Goal: Task Accomplishment & Management: Use online tool/utility

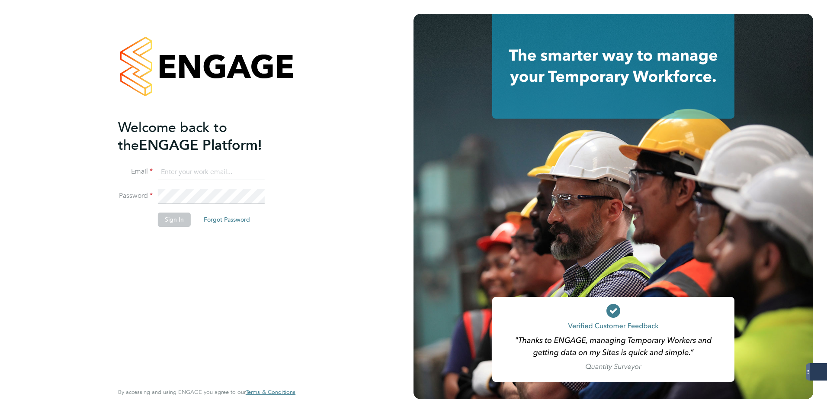
type input "[EMAIL_ADDRESS][DOMAIN_NAME]"
click at [179, 224] on button "Sign In" at bounding box center [174, 219] width 33 height 14
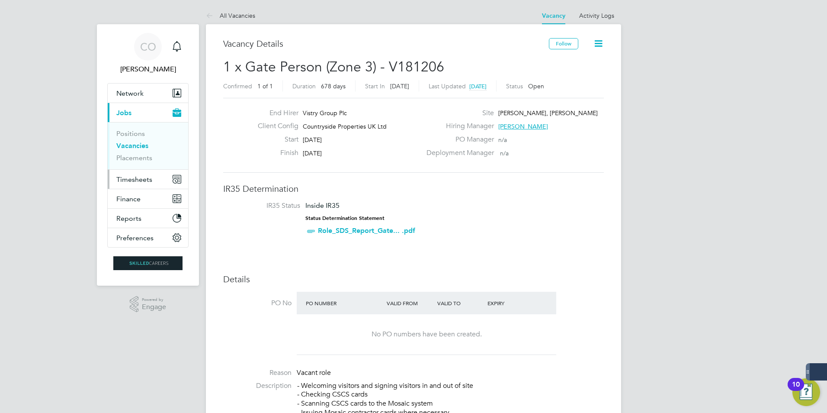
click at [146, 176] on span "Timesheets" at bounding box center [134, 179] width 36 height 8
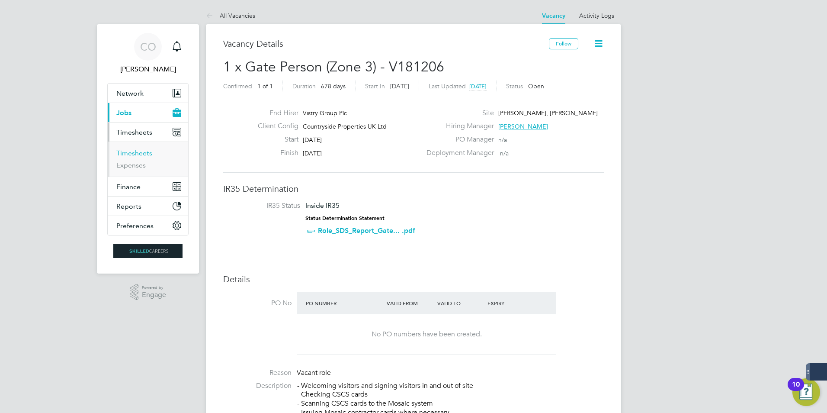
click at [128, 154] on link "Timesheets" at bounding box center [134, 153] width 36 height 8
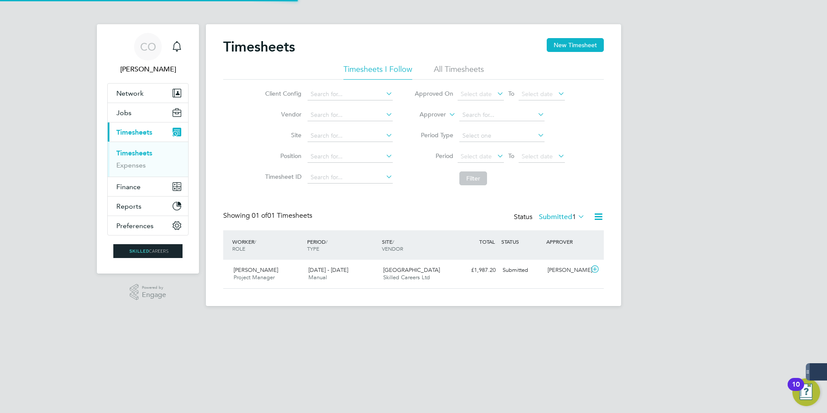
scroll to position [22, 75]
click at [459, 70] on li "All Timesheets" at bounding box center [459, 72] width 50 height 16
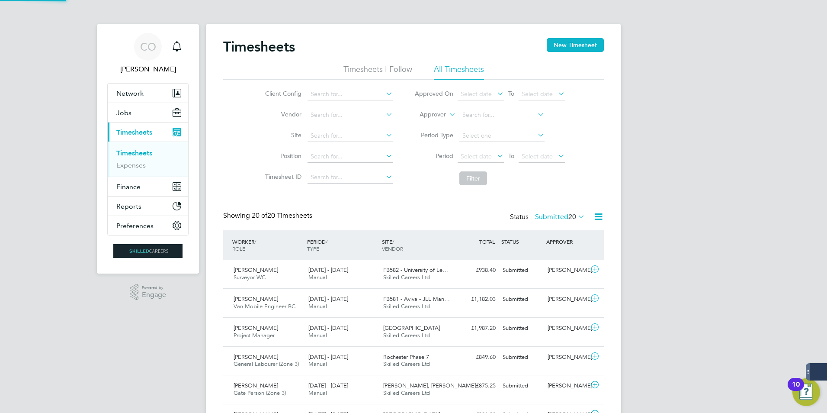
scroll to position [4, 4]
click at [126, 151] on link "Timesheets" at bounding box center [134, 153] width 36 height 8
click at [355, 65] on li "Timesheets I Follow" at bounding box center [378, 72] width 69 height 16
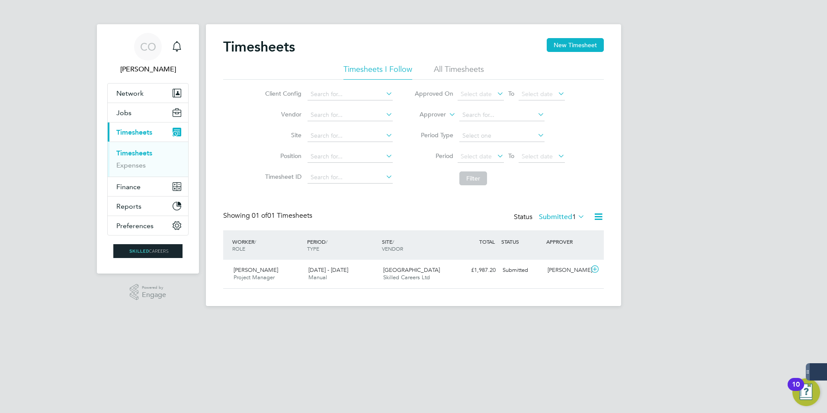
click at [179, 132] on icon "Main navigation" at bounding box center [177, 132] width 9 height 9
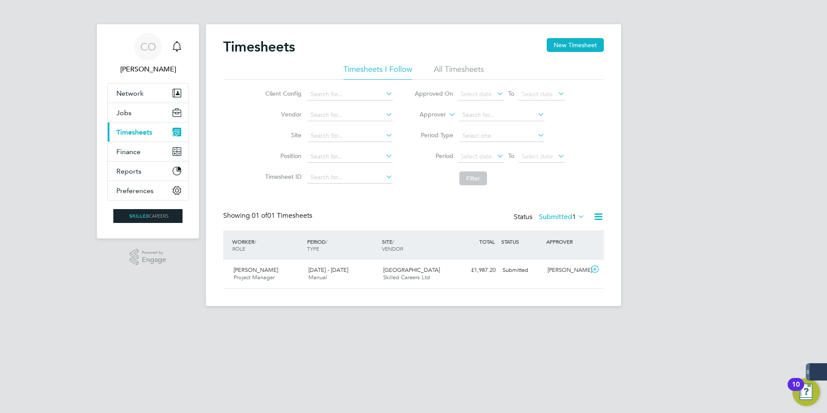
click at [141, 129] on span "Timesheets" at bounding box center [134, 132] width 36 height 8
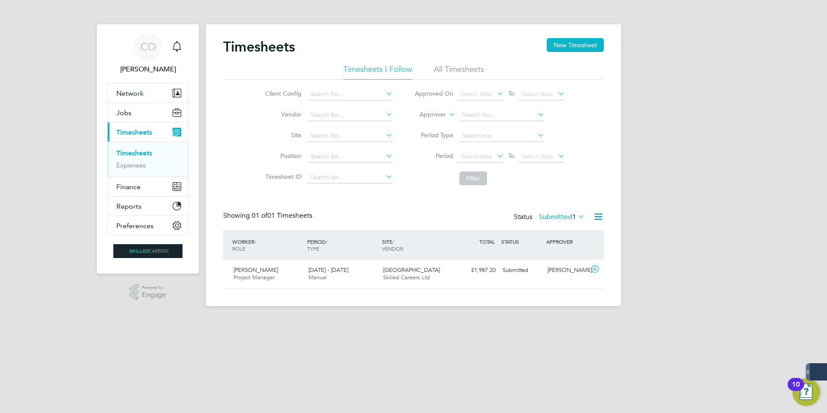
click at [134, 152] on link "Timesheets" at bounding box center [134, 153] width 36 height 8
click at [583, 45] on button "New Timesheet" at bounding box center [575, 45] width 57 height 14
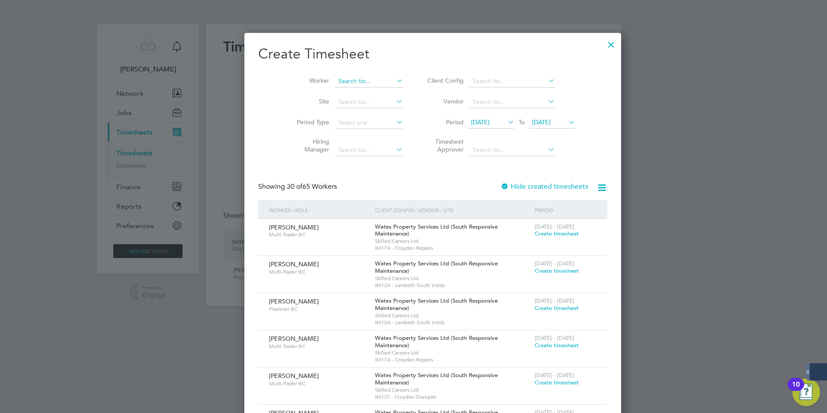
click at [321, 76] on li "Worker" at bounding box center [346, 81] width 135 height 21
click at [335, 78] on input at bounding box center [369, 81] width 68 height 12
click at [362, 101] on li "Martin Steve ns" at bounding box center [372, 105] width 115 height 12
type input "Martin Stevens"
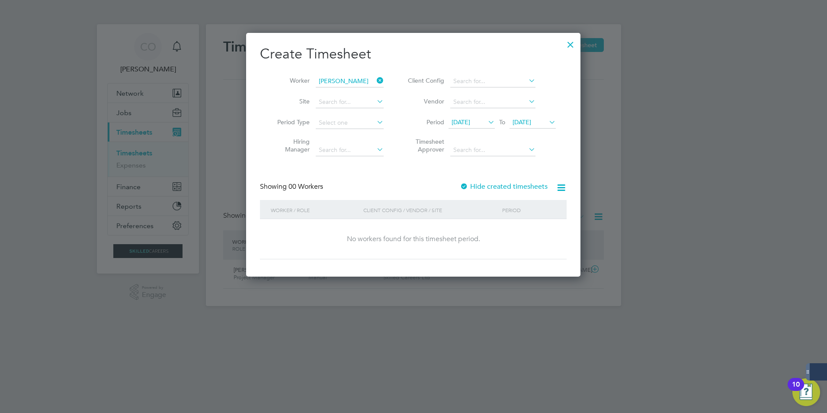
click at [513, 189] on label "Hide created timesheets" at bounding box center [504, 186] width 88 height 9
click at [512, 187] on label "Hide created timesheets" at bounding box center [504, 186] width 88 height 9
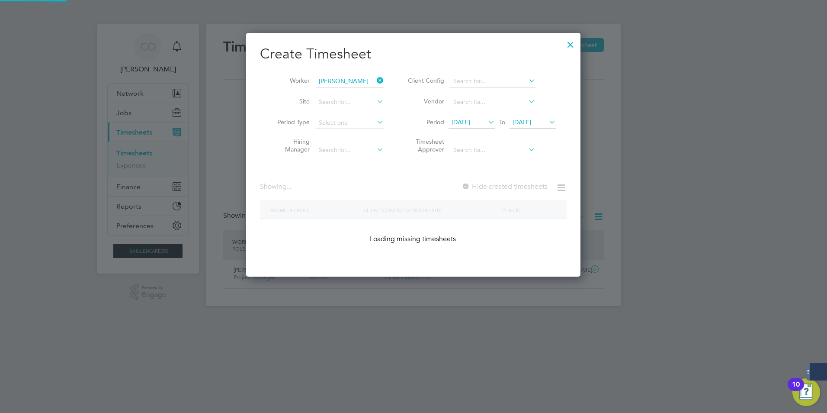
scroll to position [233, 335]
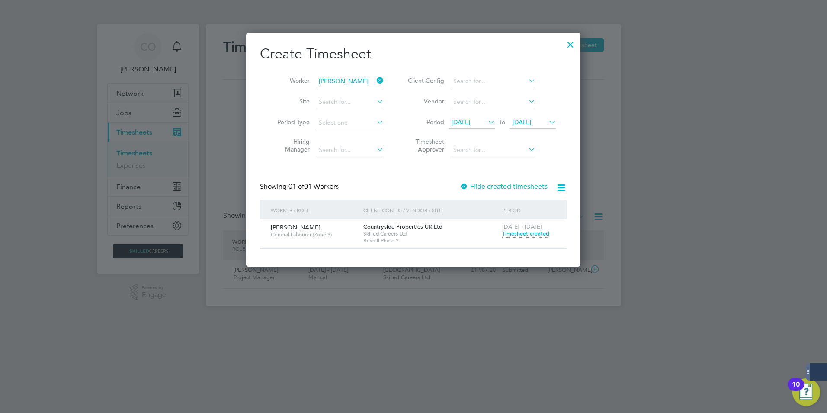
click at [522, 235] on span "Timesheet created" at bounding box center [525, 234] width 47 height 8
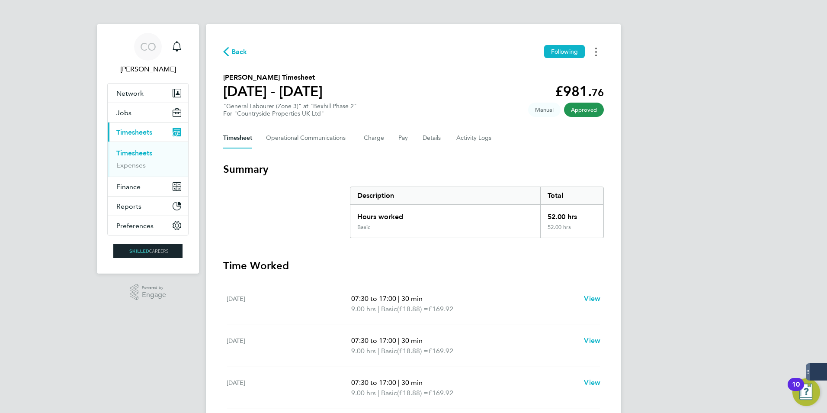
click at [598, 48] on button "Timesheets Menu" at bounding box center [596, 51] width 16 height 13
click at [549, 71] on link "Download timesheet" at bounding box center [552, 70] width 104 height 17
drag, startPoint x: 245, startPoint y: 51, endPoint x: 340, endPoint y: 80, distance: 99.5
click at [244, 52] on span "Back" at bounding box center [239, 52] width 16 height 10
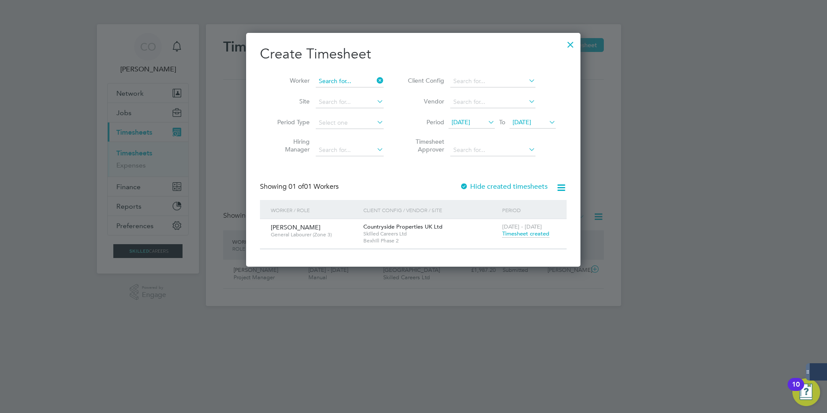
scroll to position [4, 4]
click at [363, 83] on input at bounding box center [350, 81] width 68 height 12
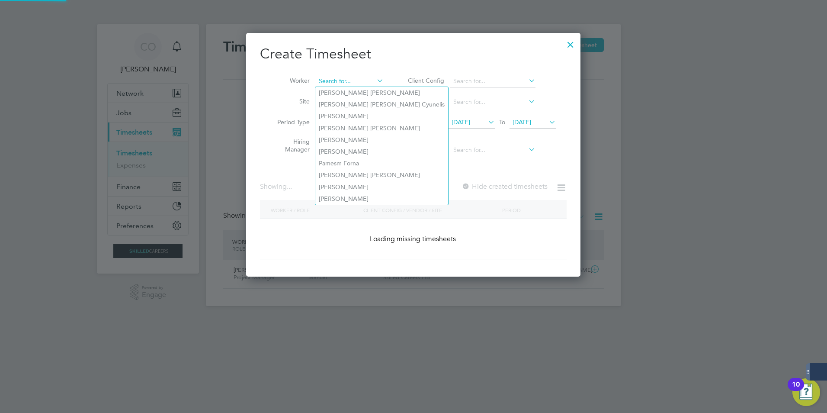
scroll to position [1396, 338]
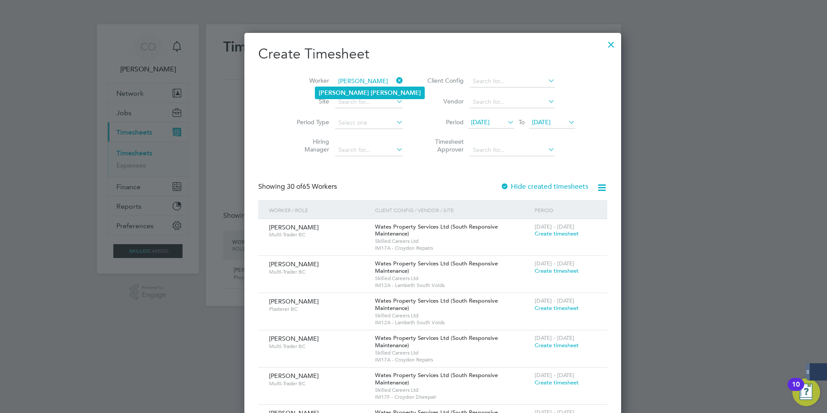
click at [340, 96] on b "Douglas" at bounding box center [344, 92] width 50 height 7
type input "Douglas Morton"
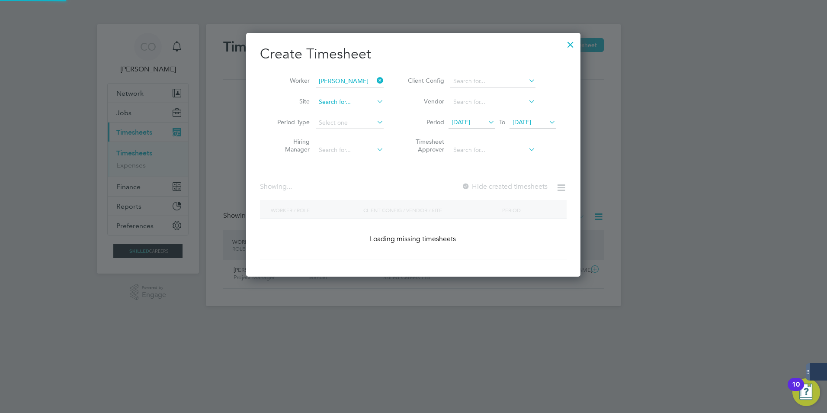
scroll to position [244, 335]
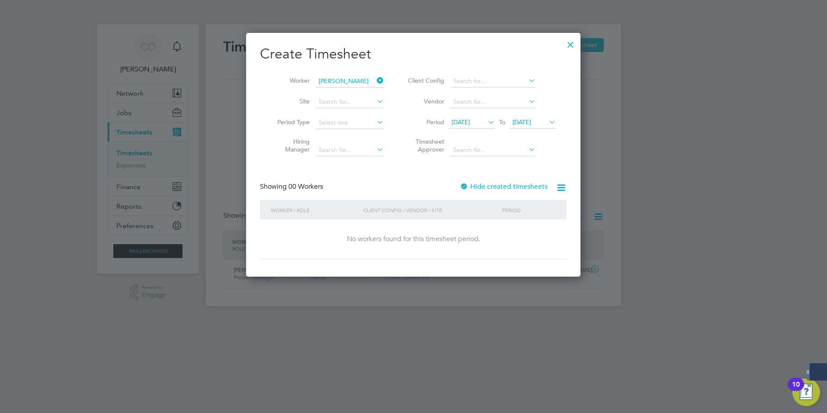
click at [472, 186] on label "Hide created timesheets" at bounding box center [504, 186] width 88 height 9
click at [474, 185] on label "Hide created timesheets" at bounding box center [504, 186] width 88 height 9
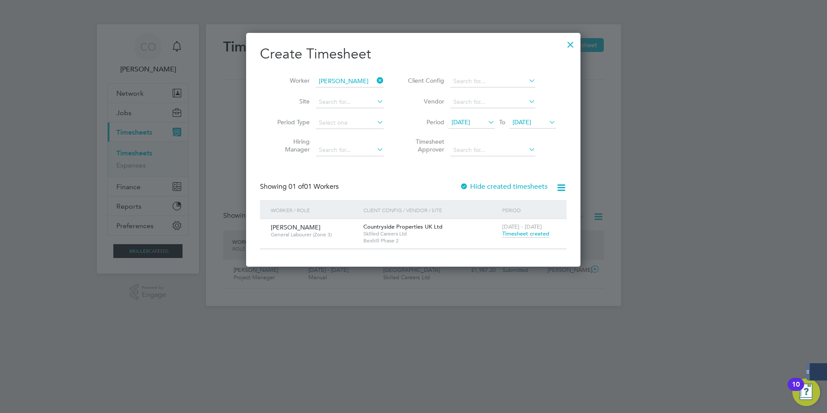
scroll to position [233, 335]
click at [525, 231] on span "Timesheet created" at bounding box center [525, 234] width 47 height 8
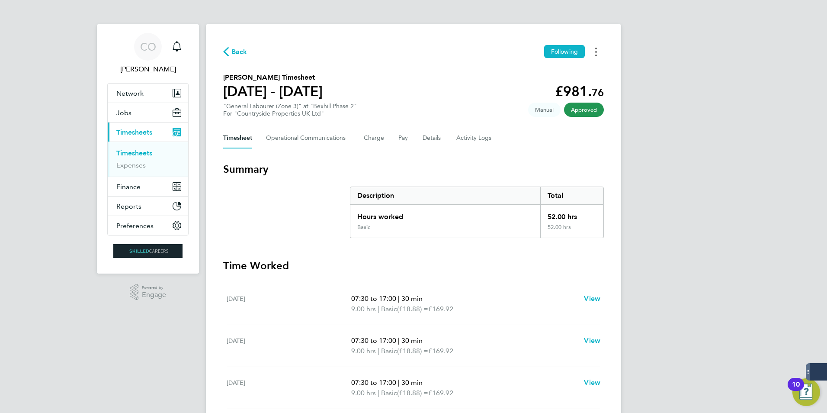
drag, startPoint x: 591, startPoint y: 45, endPoint x: 597, endPoint y: 51, distance: 7.3
click at [596, 50] on button "Timesheets Menu" at bounding box center [596, 51] width 16 height 13
click at [568, 68] on link "Download timesheet" at bounding box center [552, 70] width 104 height 17
